Goal: Find specific page/section: Find specific page/section

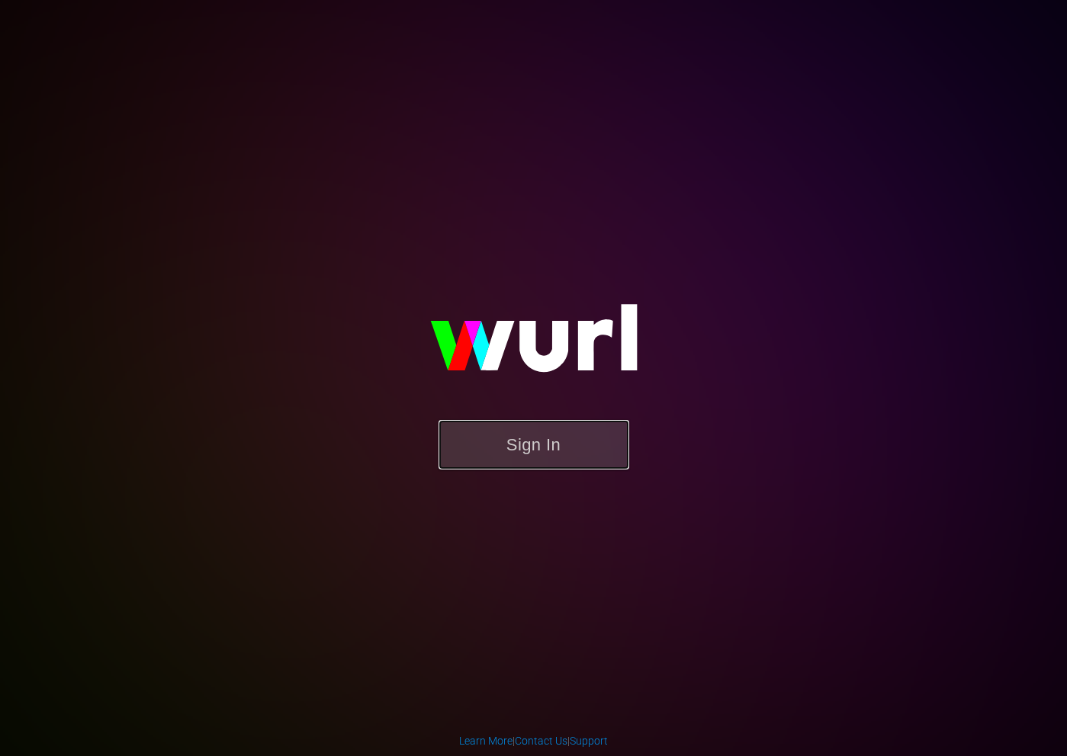
click at [563, 468] on button "Sign In" at bounding box center [533, 445] width 191 height 50
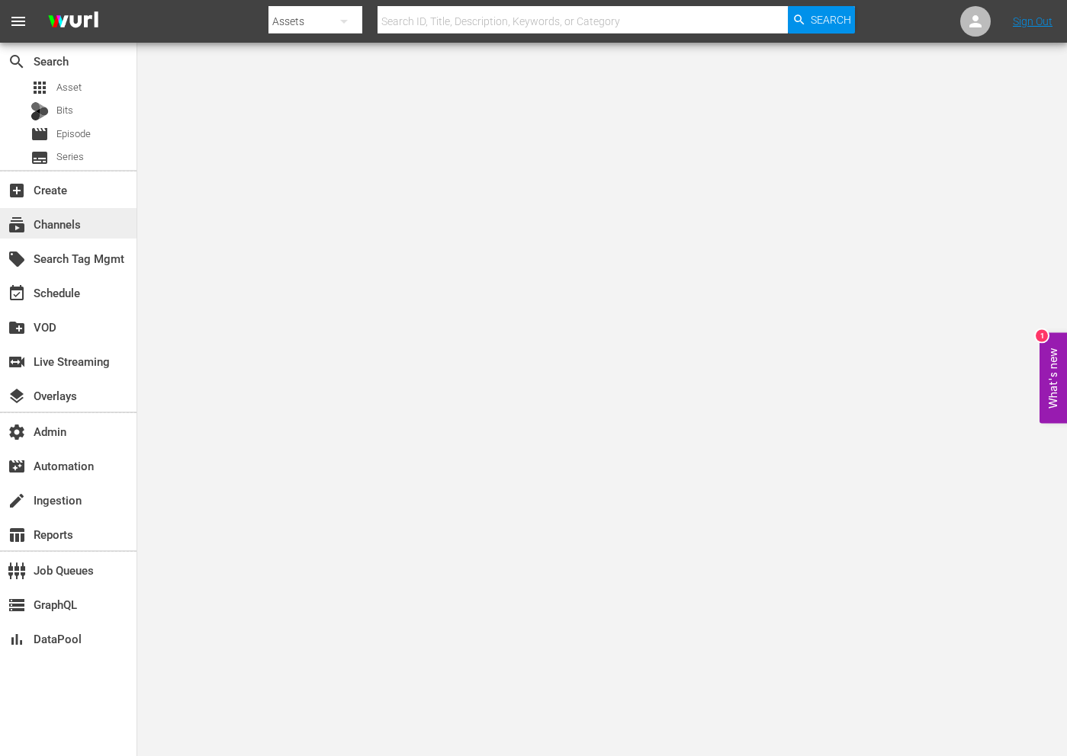
click at [59, 221] on div "subscriptions Channels" at bounding box center [42, 222] width 85 height 14
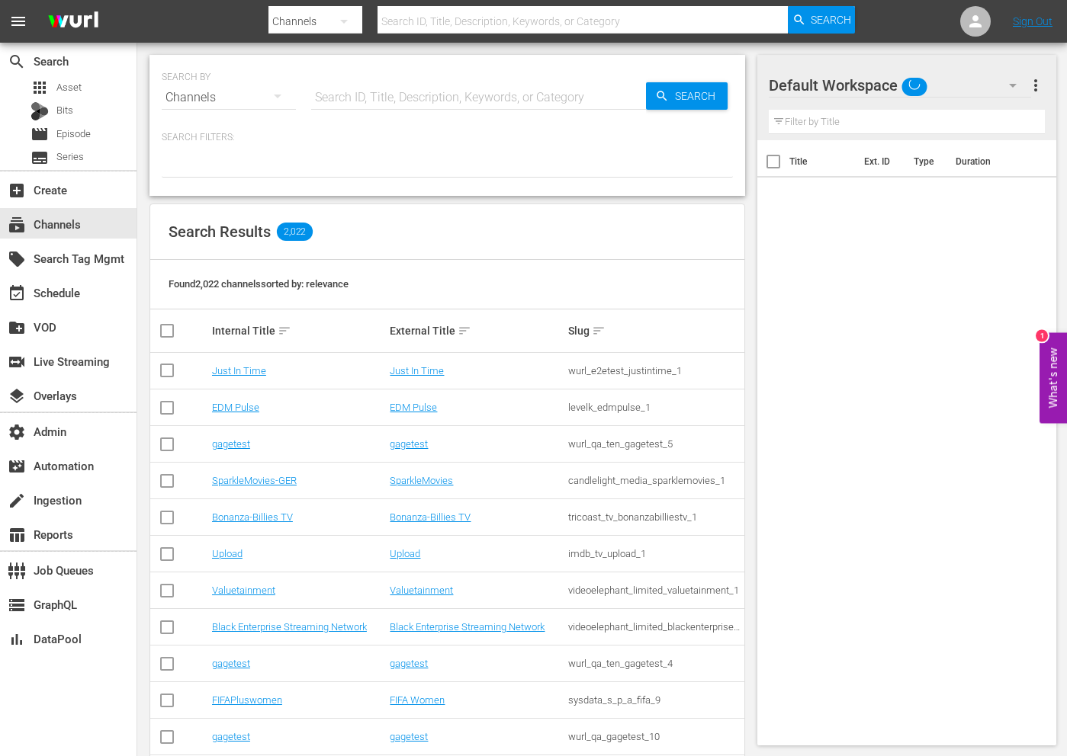
click at [489, 27] on input "text" at bounding box center [582, 21] width 410 height 37
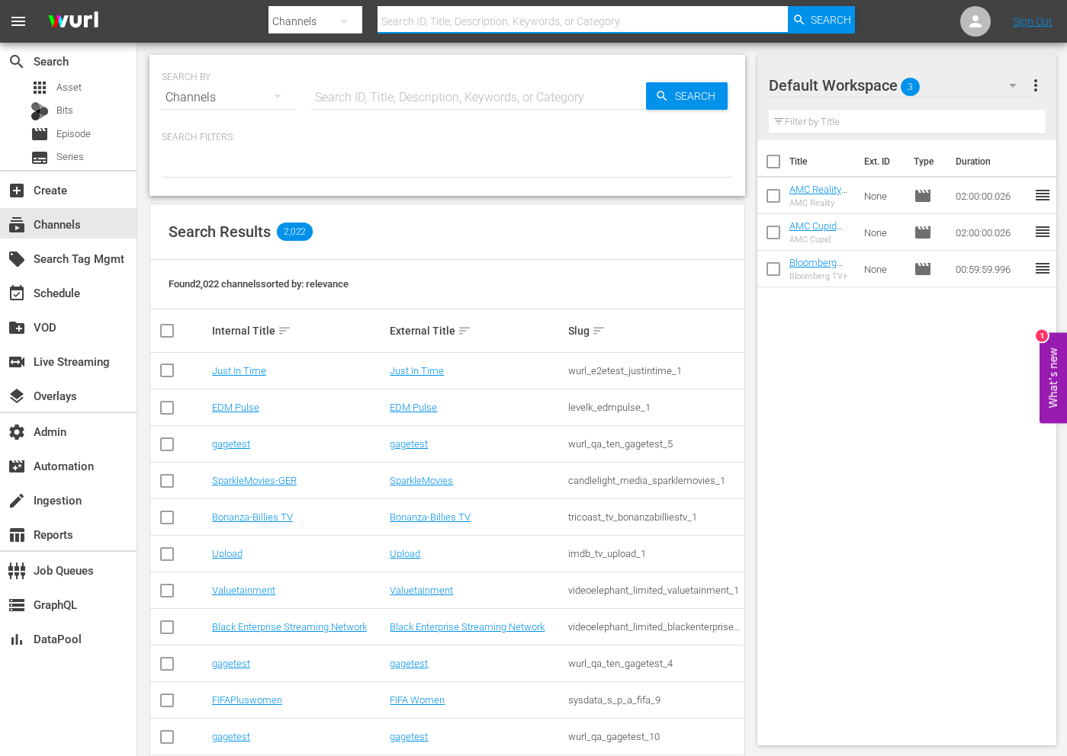
paste input "spt_sonyonesharktank_1"
type input "spt_sonyonesharktank_1"
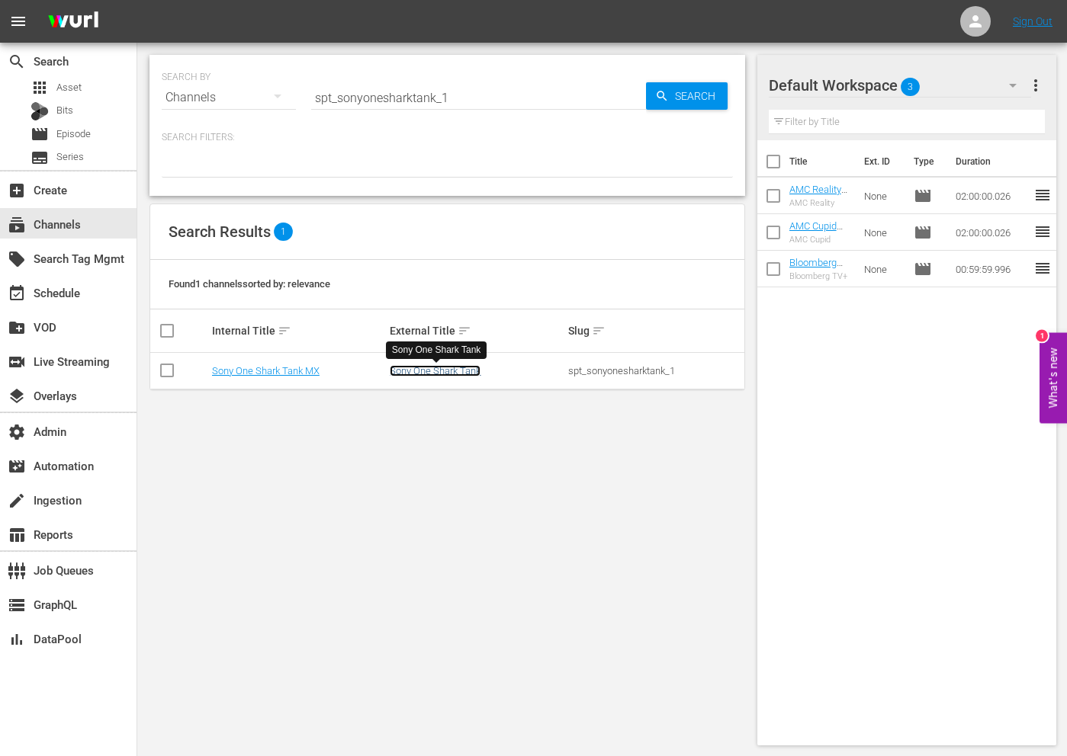
click at [419, 374] on link "Sony One Shark Tank" at bounding box center [435, 370] width 91 height 11
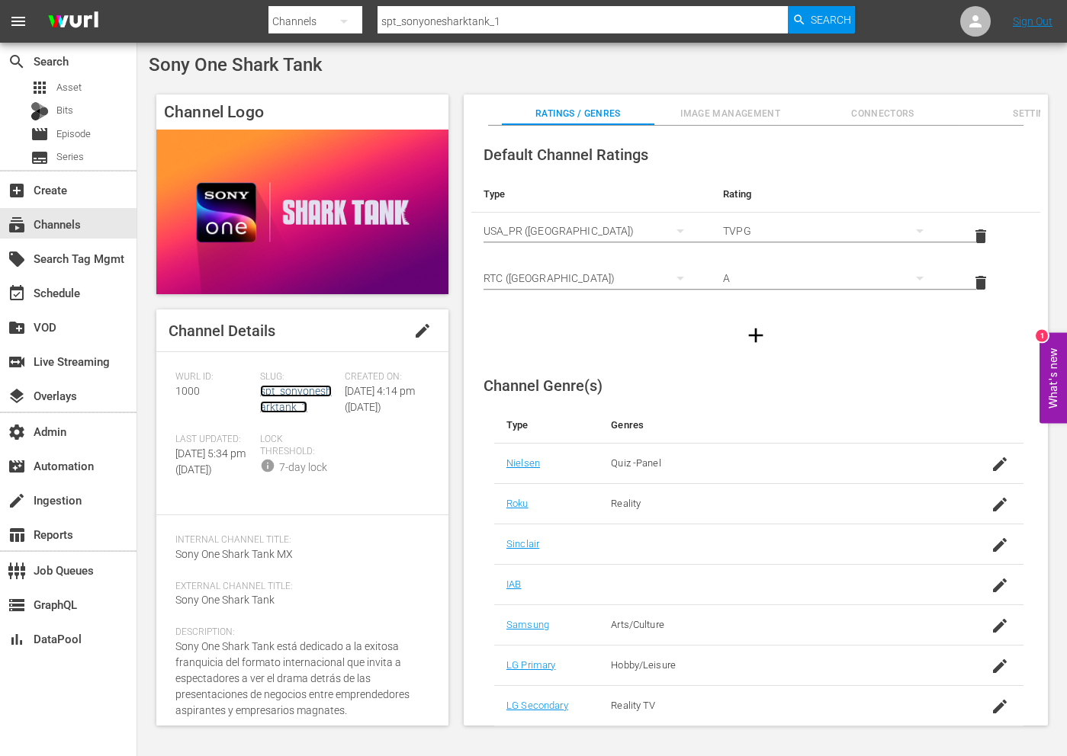
click at [289, 406] on link "spt_sonyonesharktank_1" at bounding box center [296, 399] width 72 height 28
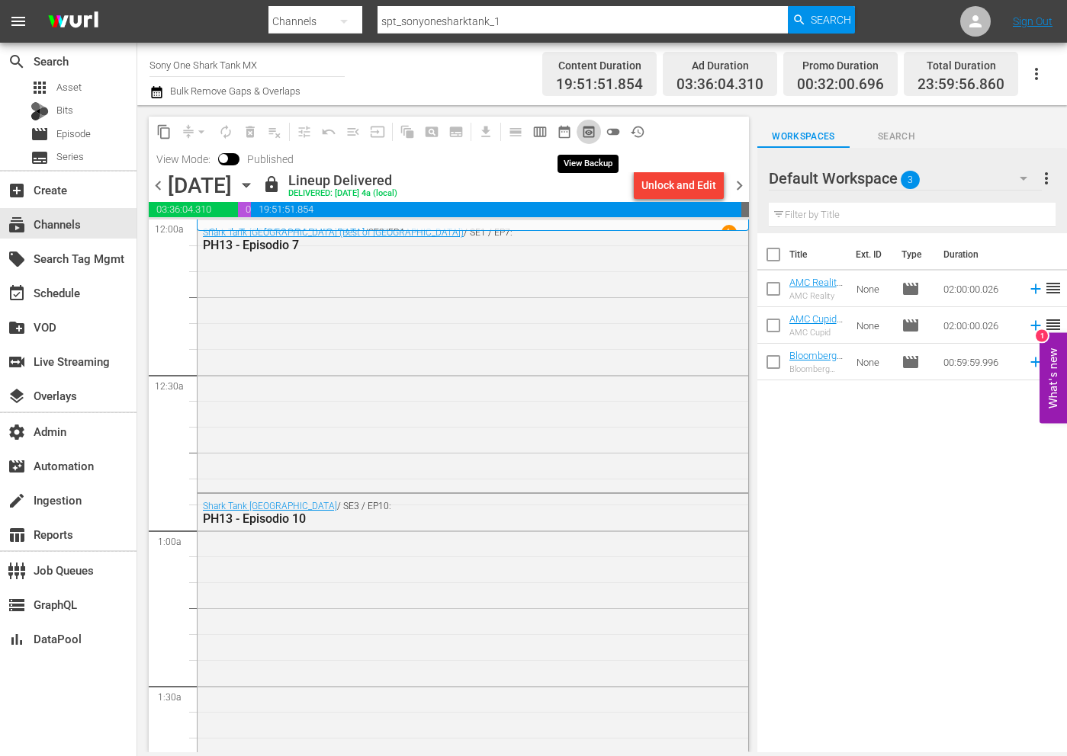
click at [584, 133] on span "preview_outlined" at bounding box center [588, 131] width 15 height 15
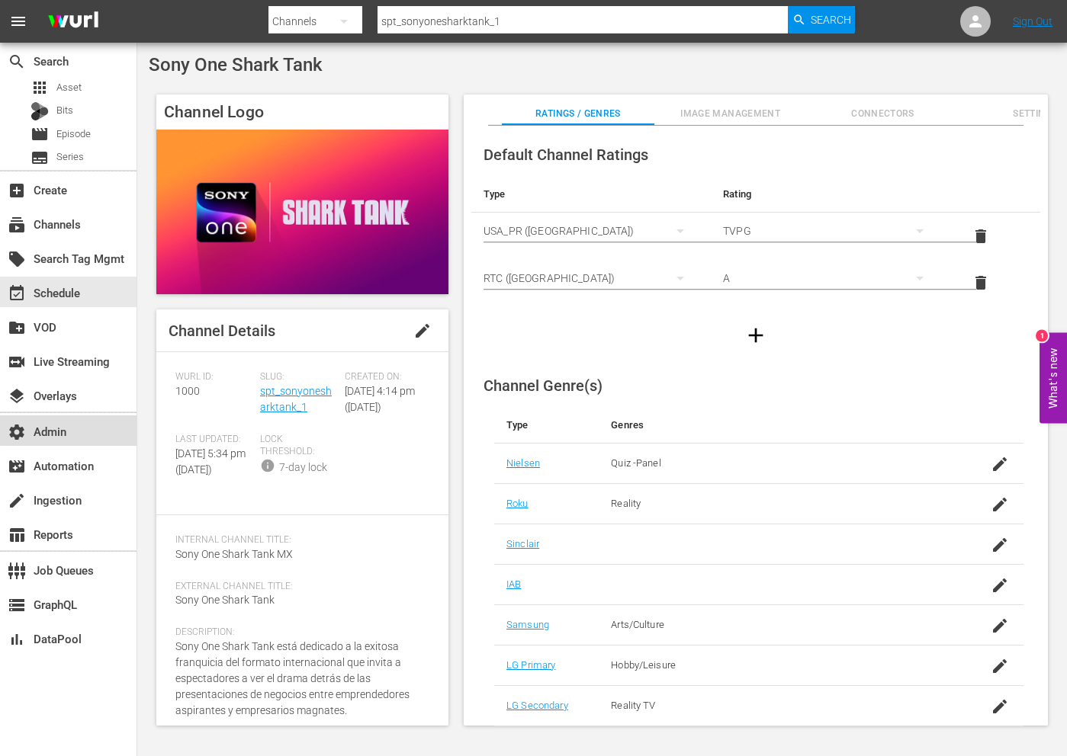
click at [72, 424] on div "settings Admin" at bounding box center [42, 429] width 85 height 14
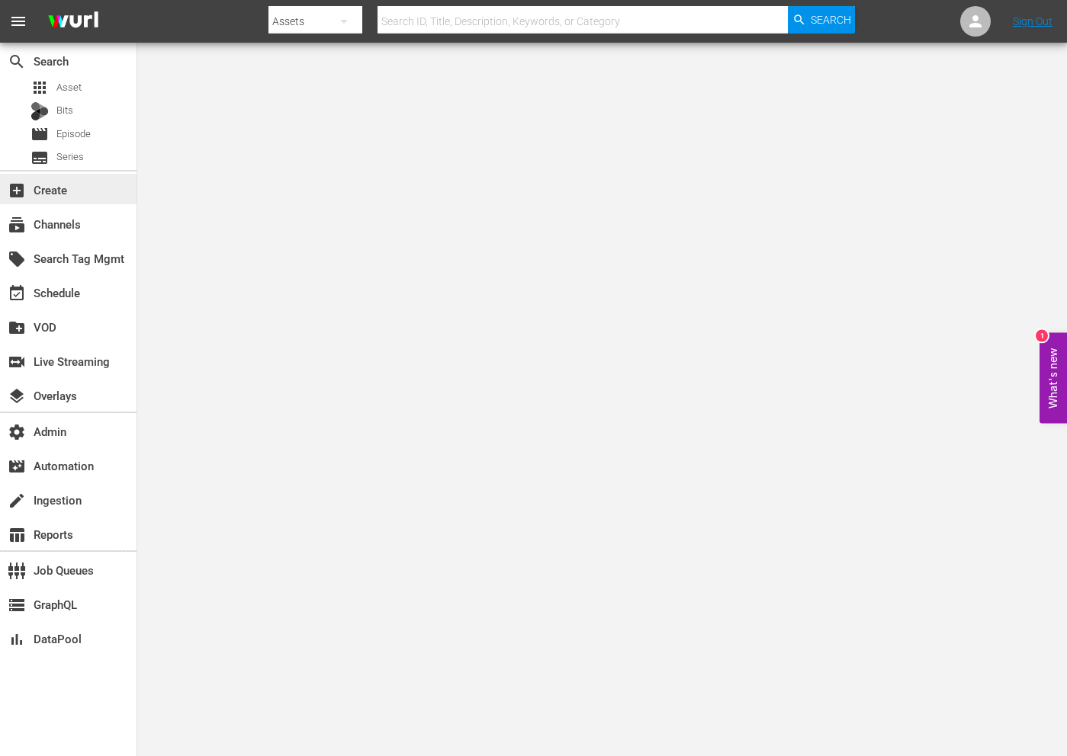
click at [89, 204] on div "add_box Create" at bounding box center [68, 189] width 136 height 31
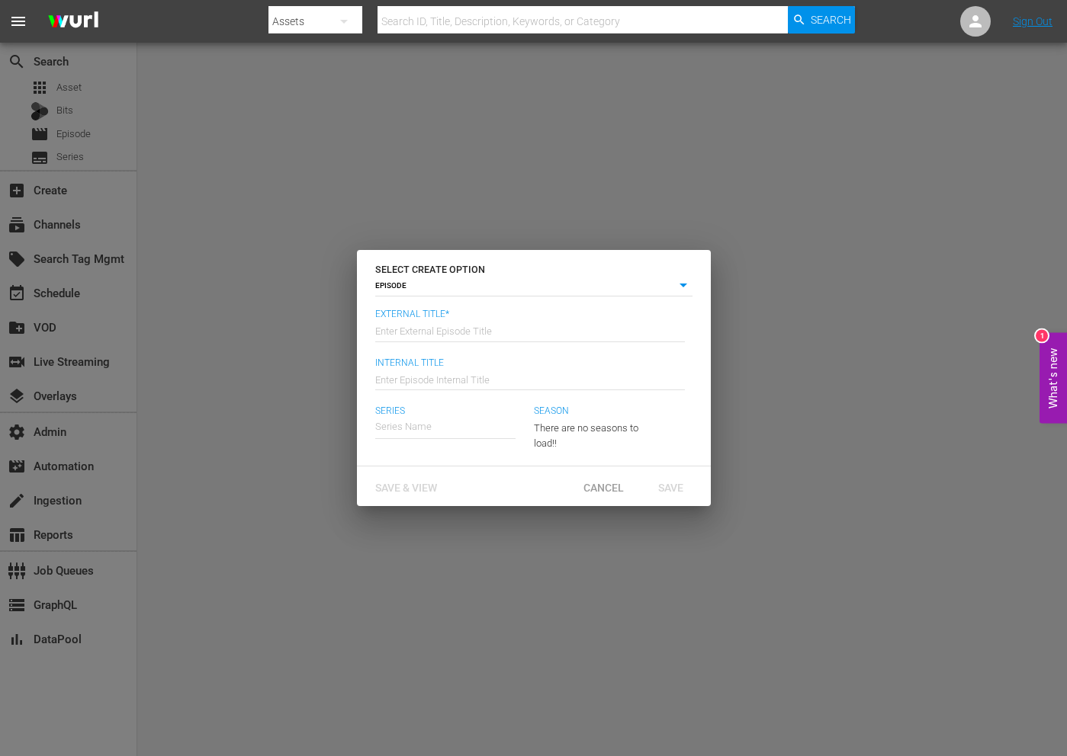
click at [84, 228] on div "SELECT CREATE OPTION EPISODE episode External Title* Enter External Episode Tit…" at bounding box center [533, 378] width 1067 height 756
click at [602, 484] on span "Cancel" at bounding box center [603, 488] width 65 height 12
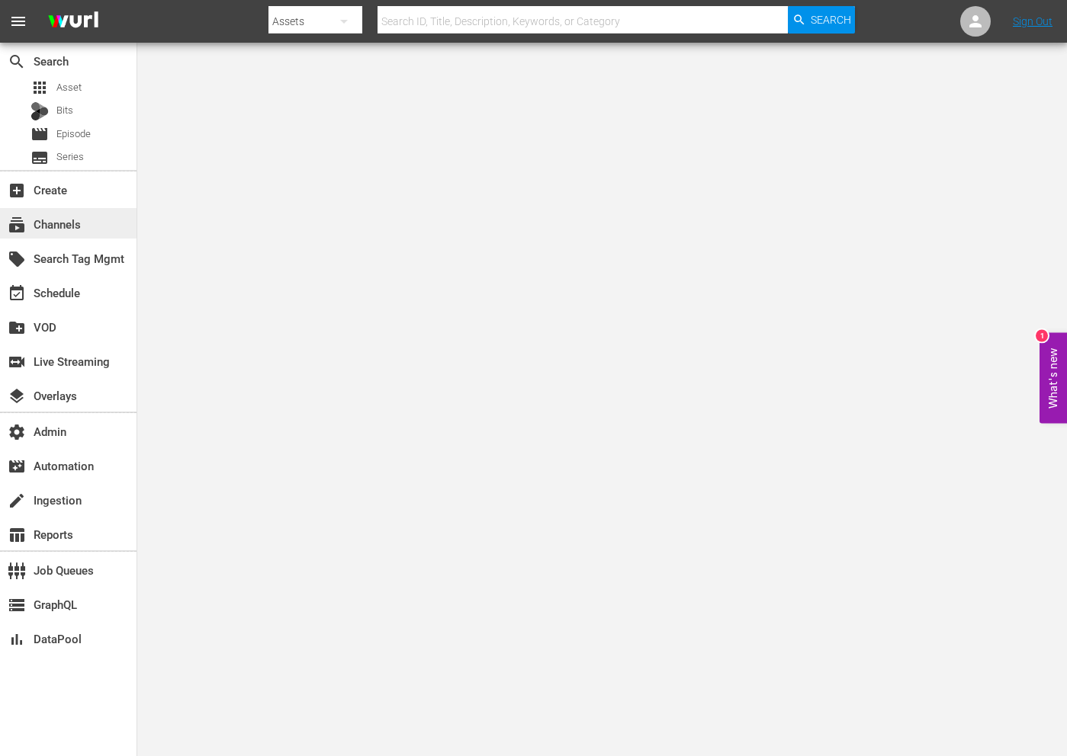
click at [108, 220] on div "subscriptions Channels" at bounding box center [68, 223] width 136 height 31
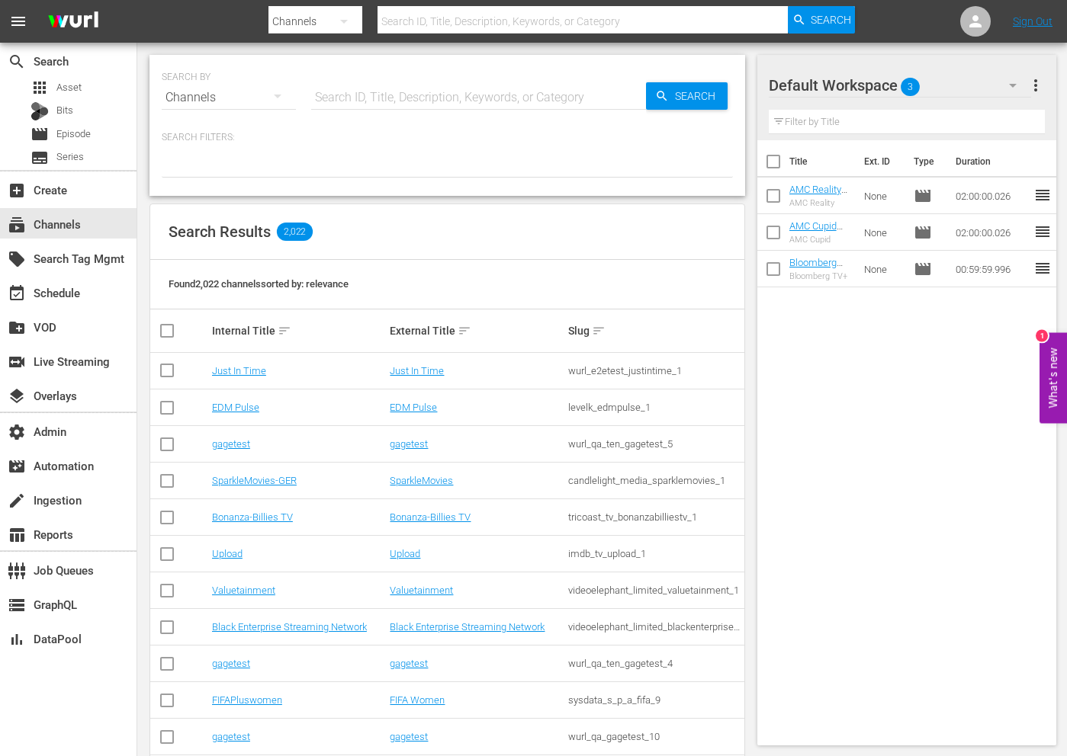
click at [406, 92] on input "text" at bounding box center [478, 97] width 335 height 37
type input "sony one"
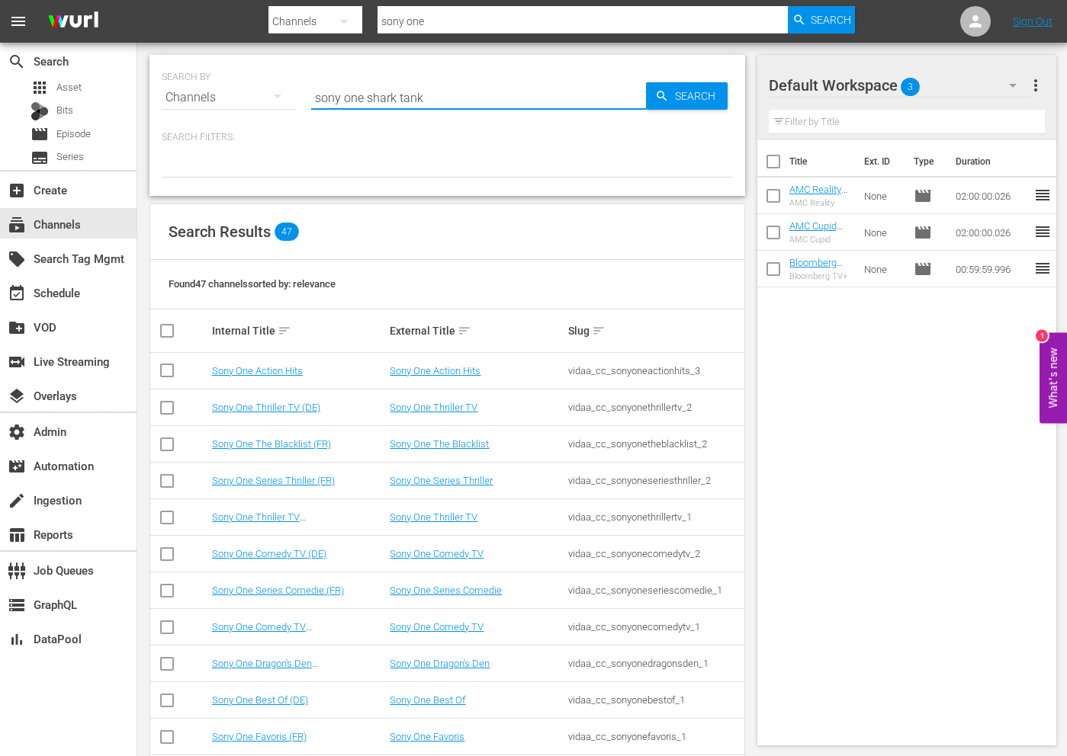
type input "sony one shark tank"
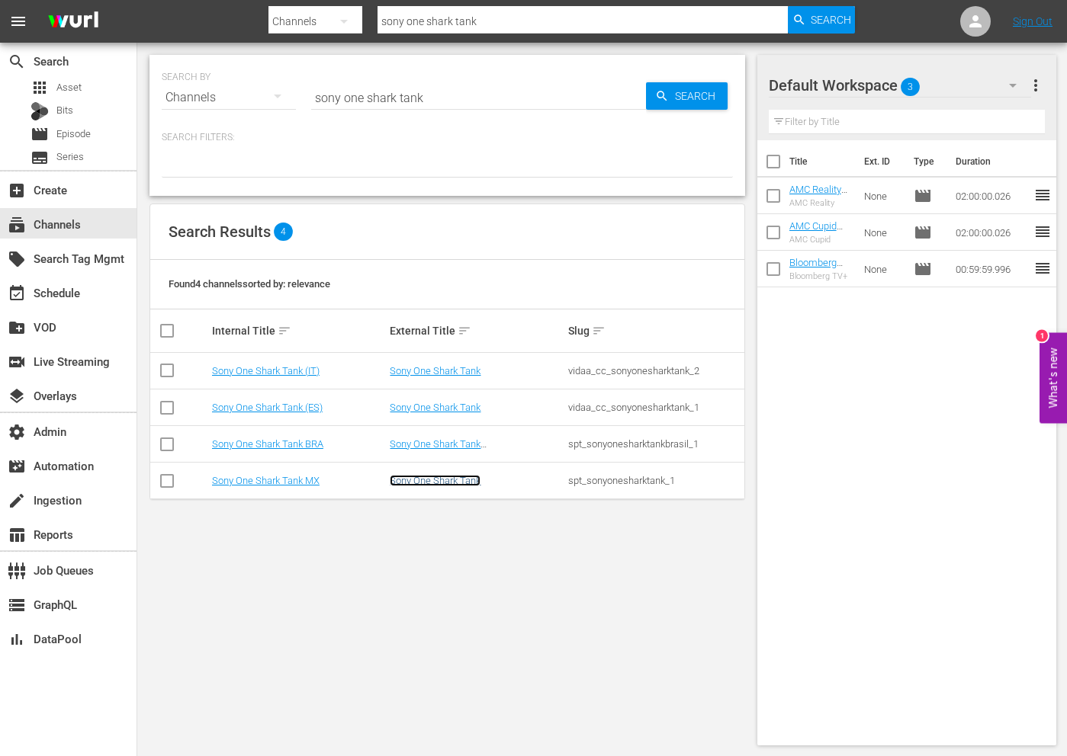
click at [451, 477] on link "Sony One Shark Tank" at bounding box center [435, 480] width 91 height 11
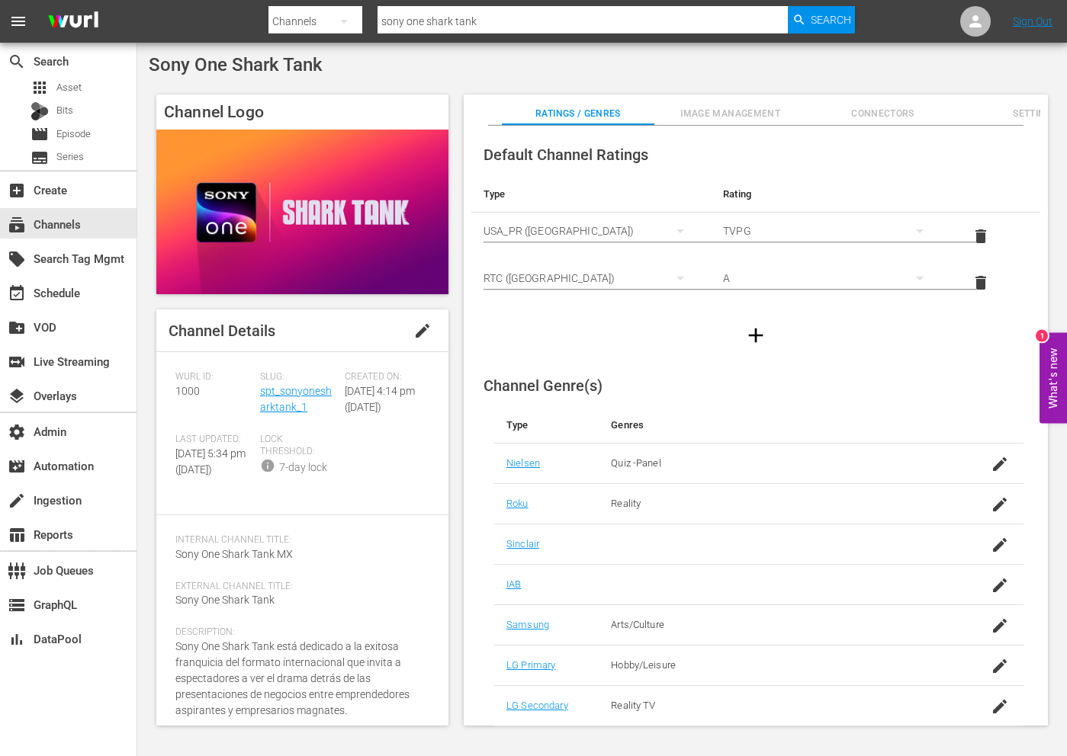
click at [443, 20] on input "sony one shark tank" at bounding box center [582, 21] width 410 height 37
paste input "pt_sonyonesharktank_1"
type input "spt_sonyonesharktank_1"
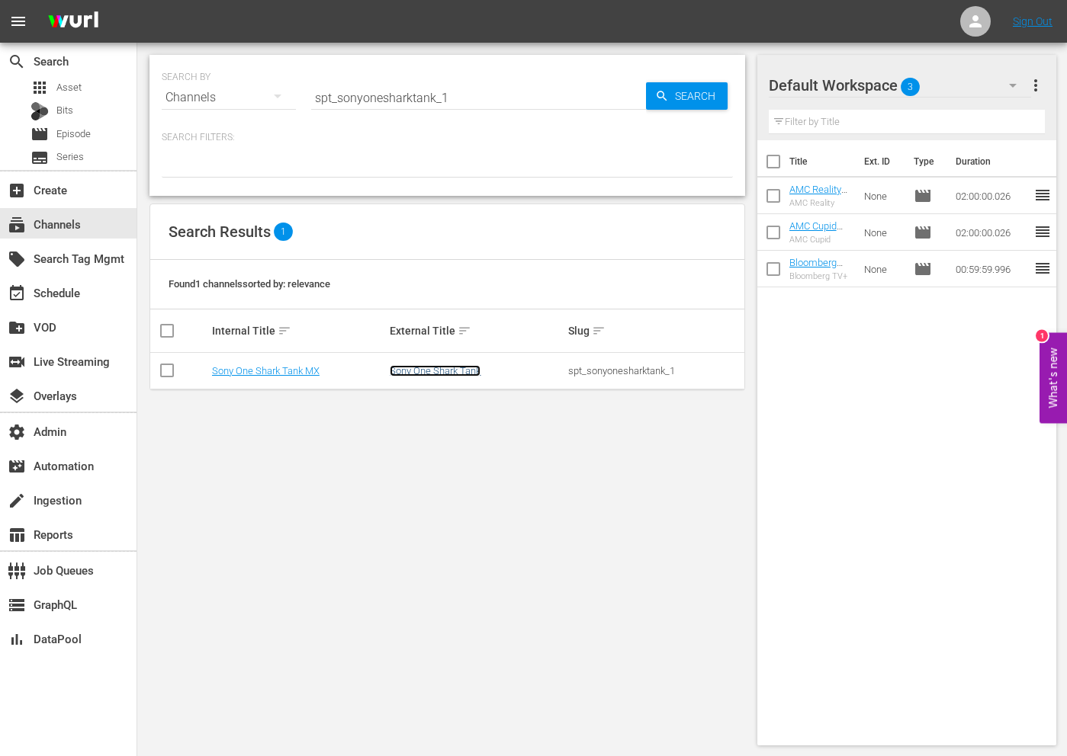
click at [441, 370] on link "Sony One Shark Tank" at bounding box center [435, 370] width 91 height 11
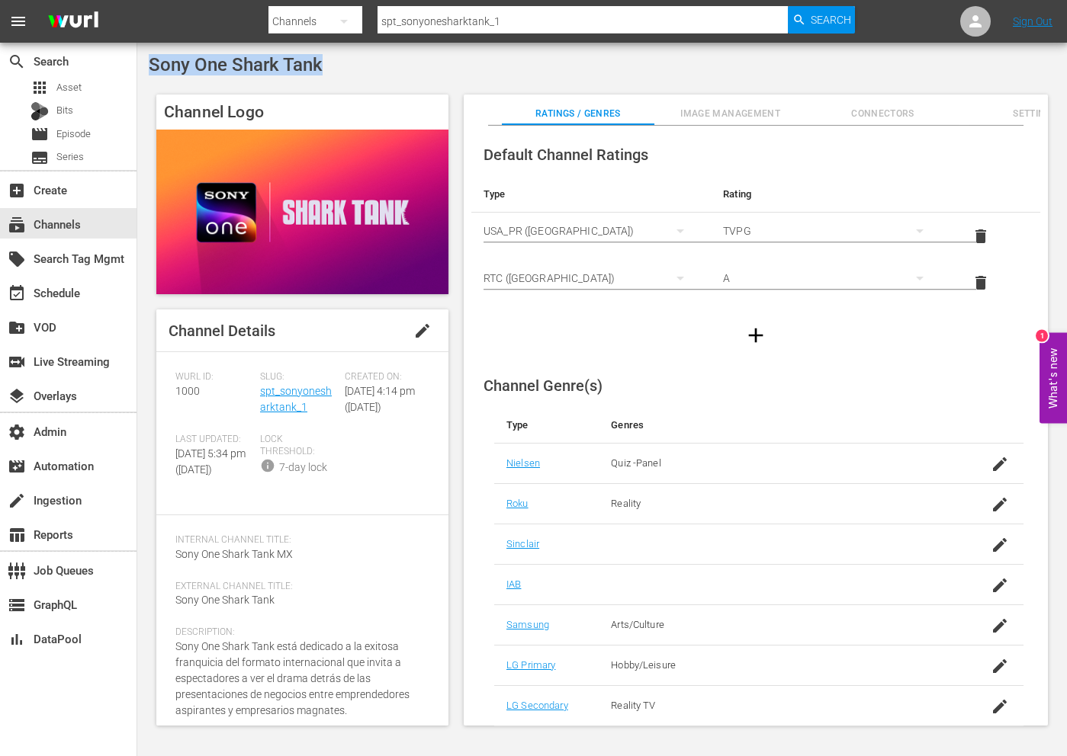
drag, startPoint x: 364, startPoint y: 63, endPoint x: 152, endPoint y: 60, distance: 212.0
click at [152, 60] on div "Sony One Shark Tank" at bounding box center [602, 64] width 907 height 21
copy span "Sony One Shark Tank"
drag, startPoint x: 321, startPoint y: 409, endPoint x: 260, endPoint y: 393, distance: 63.1
click at [260, 393] on div "Slug: spt_sonyonesharktank_1" at bounding box center [302, 402] width 85 height 63
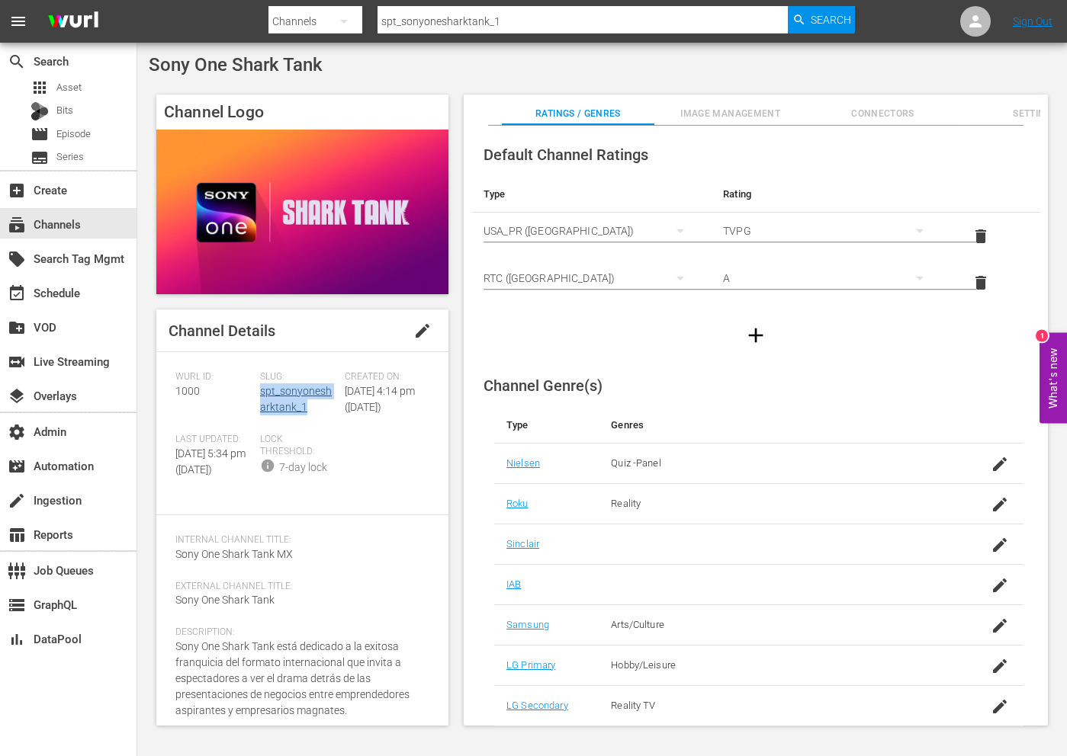
copy link "spt_sonyonesharktank_1"
click at [186, 388] on span "1000" at bounding box center [187, 391] width 24 height 12
copy span "1000"
